Goal: Information Seeking & Learning: Learn about a topic

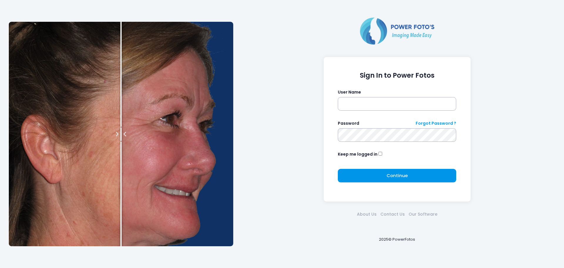
type input "**********"
click at [428, 177] on button "Continue Please wait..." at bounding box center [397, 176] width 118 height 14
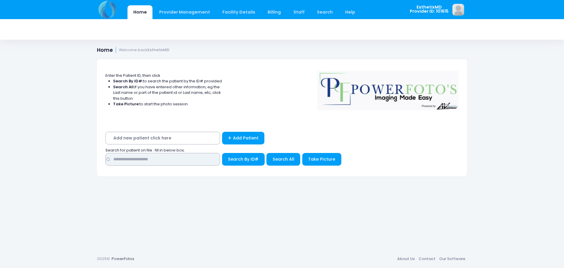
click at [143, 159] on input "text" at bounding box center [162, 159] width 115 height 13
click at [140, 160] on input "text" at bounding box center [162, 159] width 115 height 13
type input "*******"
click at [280, 159] on span "Search All" at bounding box center [284, 159] width 22 height 6
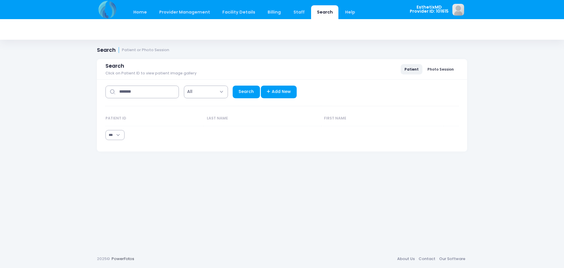
select select "***"
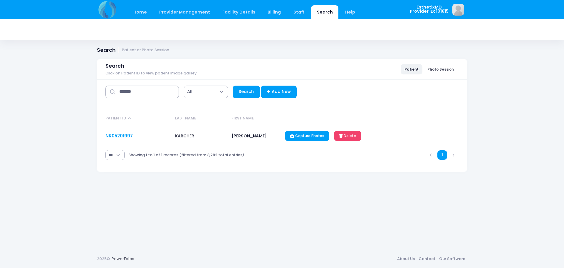
click at [126, 138] on link "NK05201997" at bounding box center [118, 135] width 27 height 6
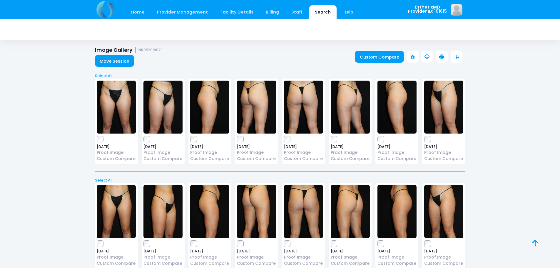
click at [309, 108] on img at bounding box center [303, 106] width 39 height 53
click at [396, 108] on img at bounding box center [396, 106] width 39 height 53
click at [345, 112] on img at bounding box center [349, 106] width 39 height 53
click at [457, 101] on img at bounding box center [443, 106] width 39 height 53
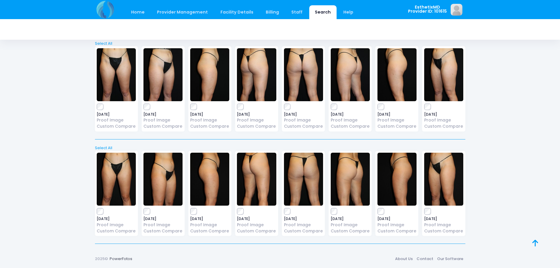
click at [102, 73] on img at bounding box center [116, 74] width 39 height 53
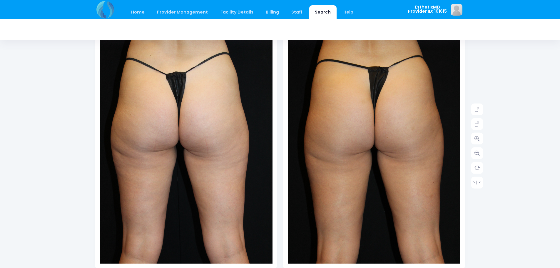
scroll to position [29, 0]
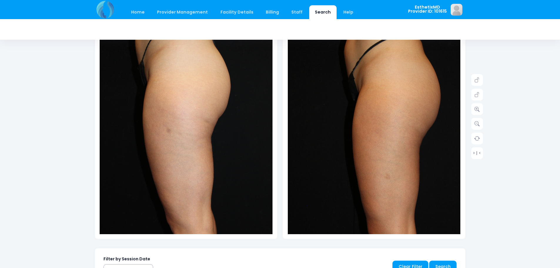
scroll to position [59, 0]
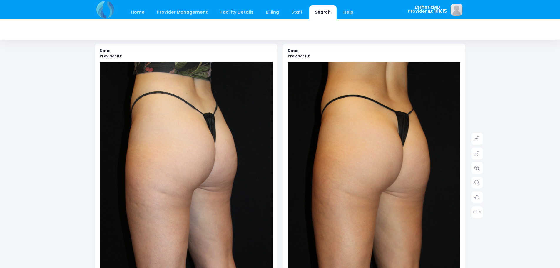
scroll to position [59, 0]
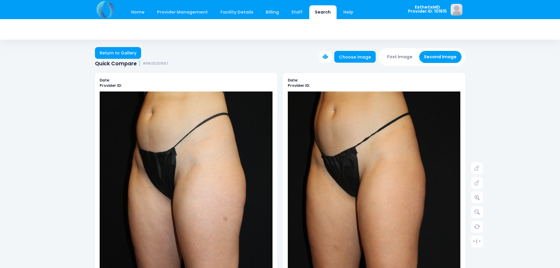
scroll to position [29, 0]
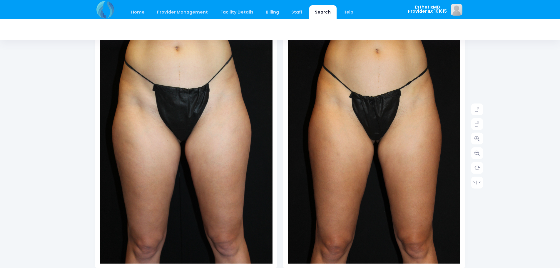
scroll to position [29, 0]
